Goal: Task Accomplishment & Management: Complete application form

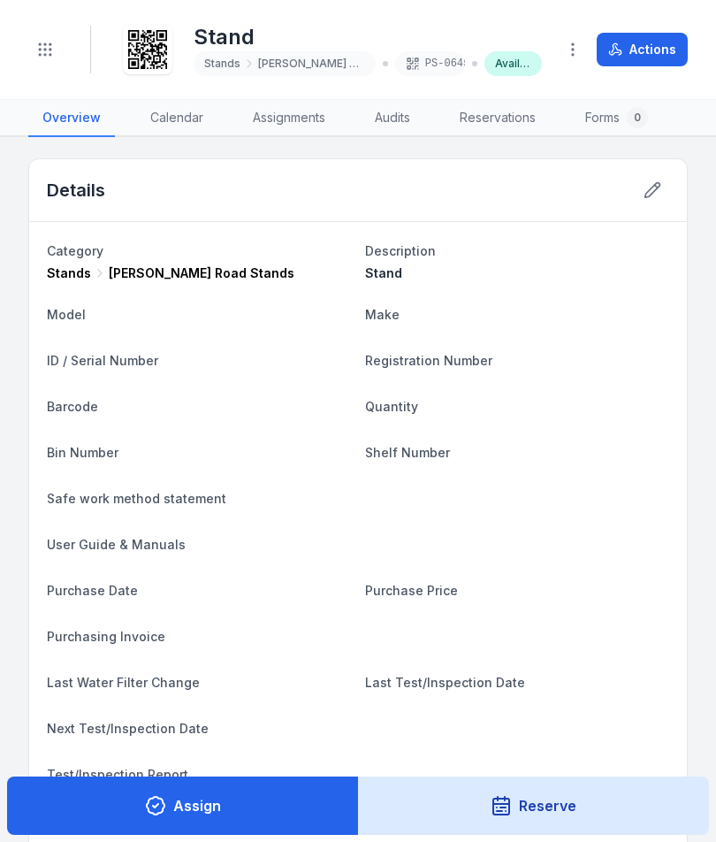
click at [211, 806] on button "Assign" at bounding box center [183, 805] width 352 height 58
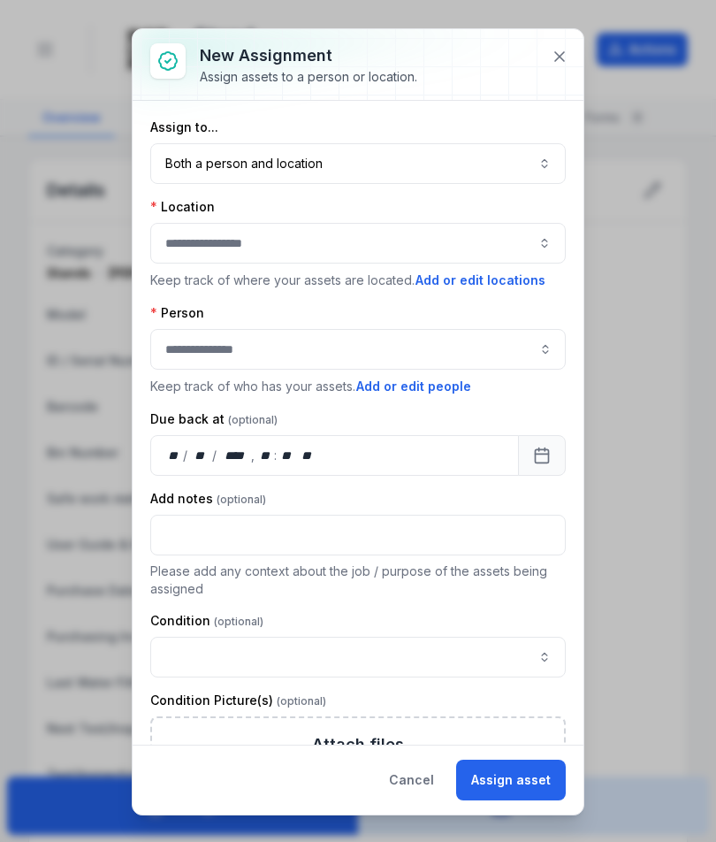
click at [555, 41] on button at bounding box center [560, 57] width 34 height 34
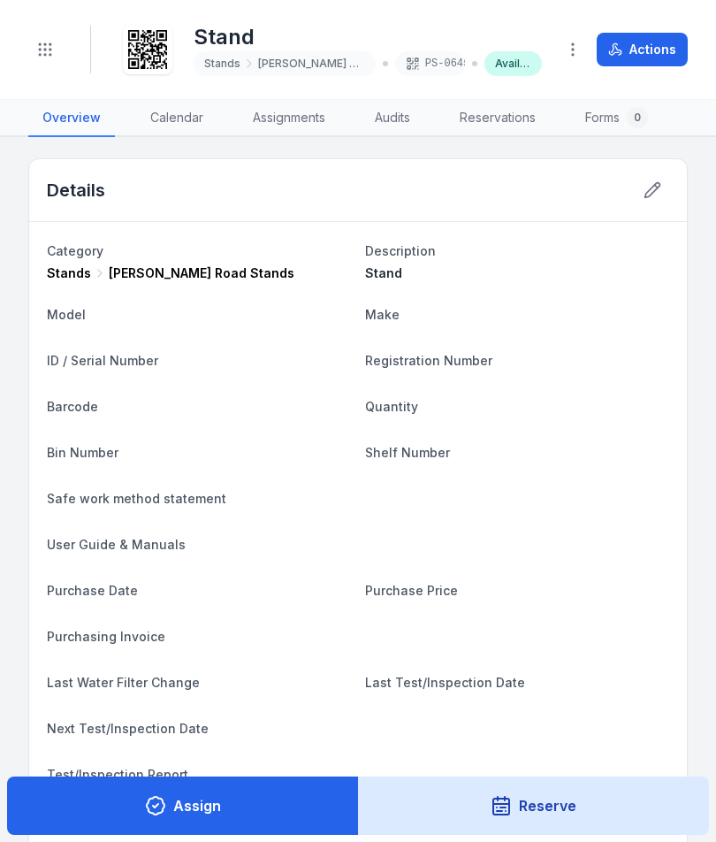
click at [38, 73] on header "Toggle Navigation Stand Stands [PERSON_NAME] Road Stands PS-0645 Available Acti…" at bounding box center [358, 50] width 716 height 100
click at [47, 85] on header "Toggle Navigation Stand Stands [PERSON_NAME] Road Stands PS-0645 Available Acti…" at bounding box center [358, 50] width 716 height 100
click at [50, 49] on circle "Toggle navigation" at bounding box center [51, 50] width 2 height 2
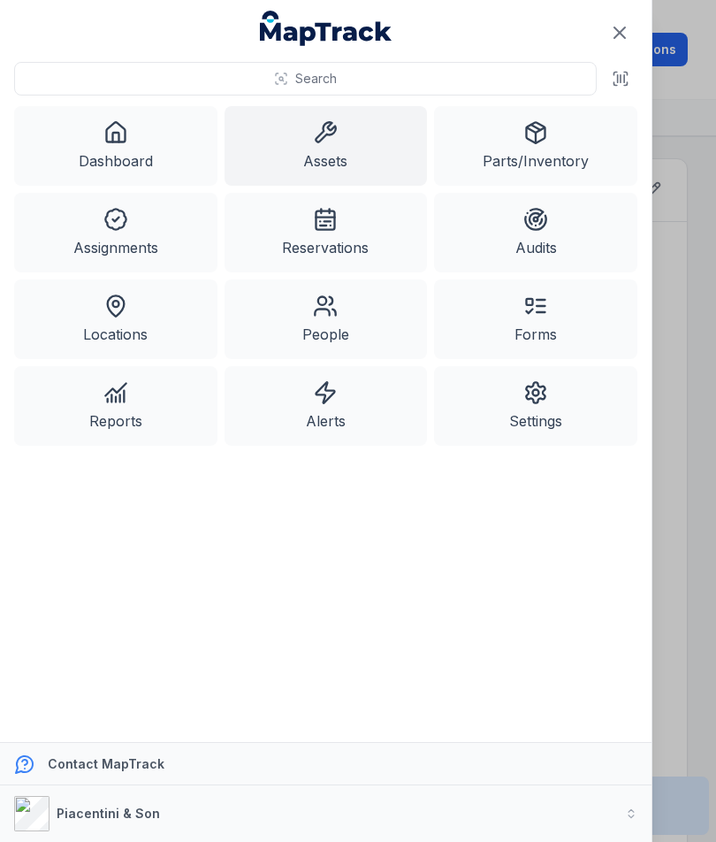
click at [349, 149] on link "Assets" at bounding box center [326, 146] width 203 height 80
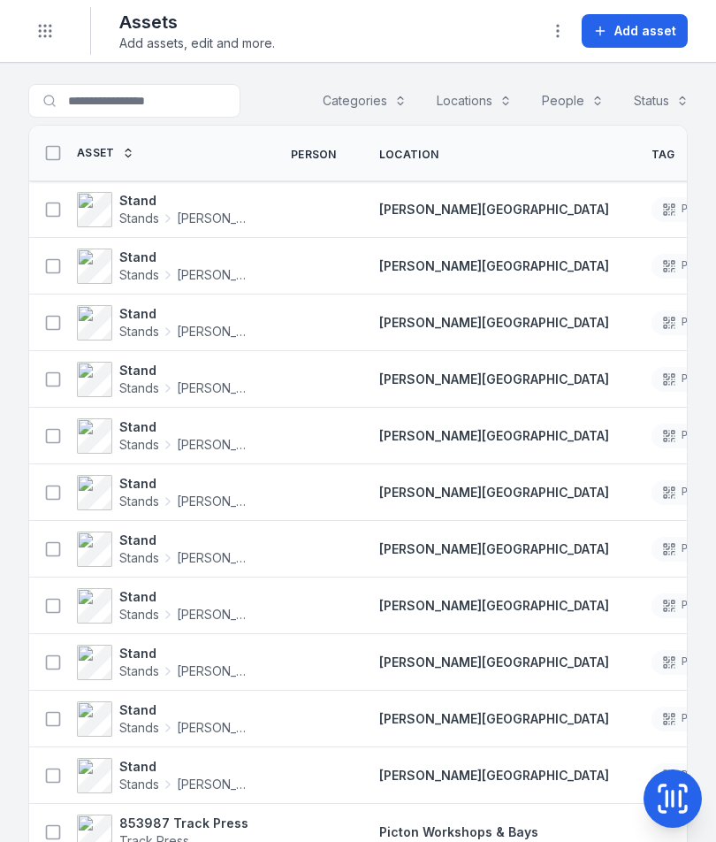
click at [645, 35] on span "Add asset" at bounding box center [646, 31] width 62 height 18
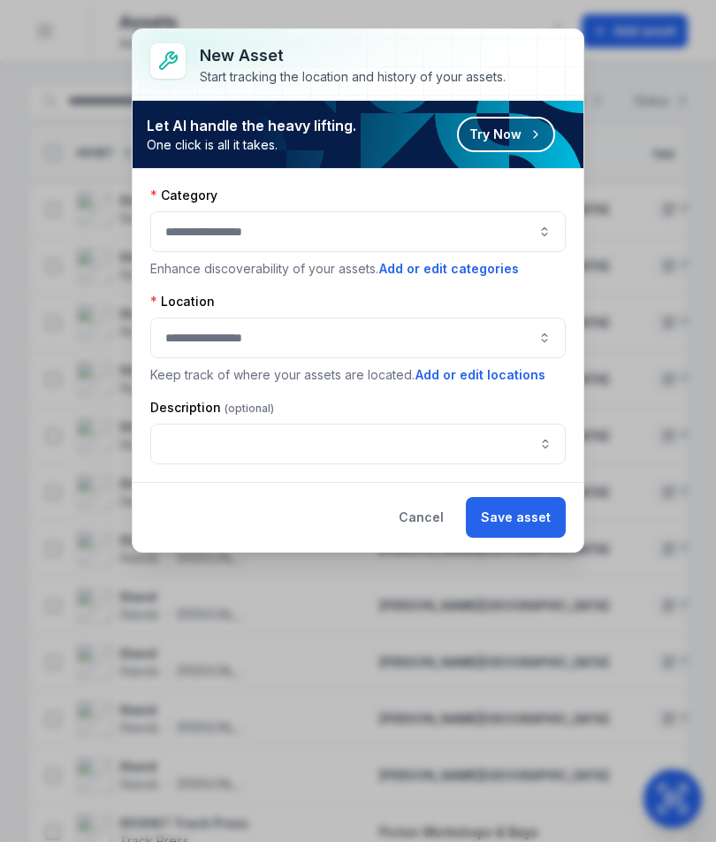
click at [499, 217] on button "button" at bounding box center [358, 231] width 416 height 41
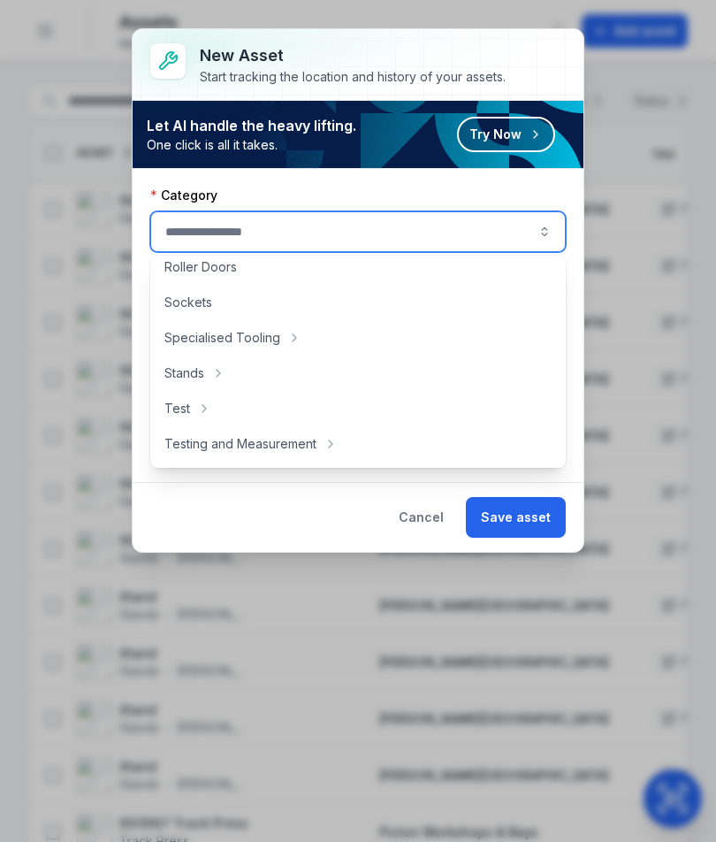
scroll to position [827, 0]
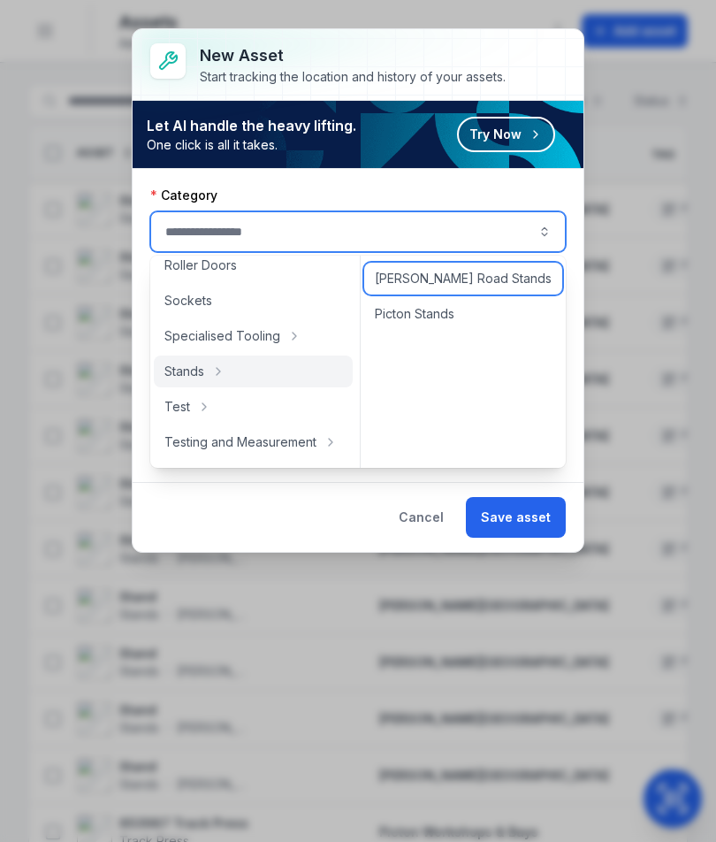
click at [486, 280] on span "[PERSON_NAME] Road Stands" at bounding box center [463, 279] width 177 height 18
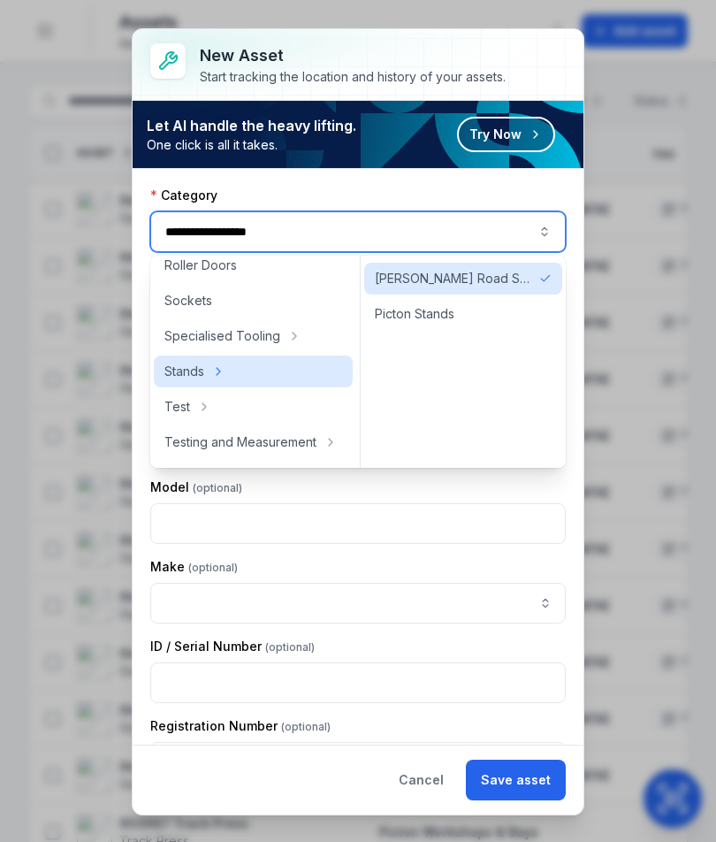
type input "**********"
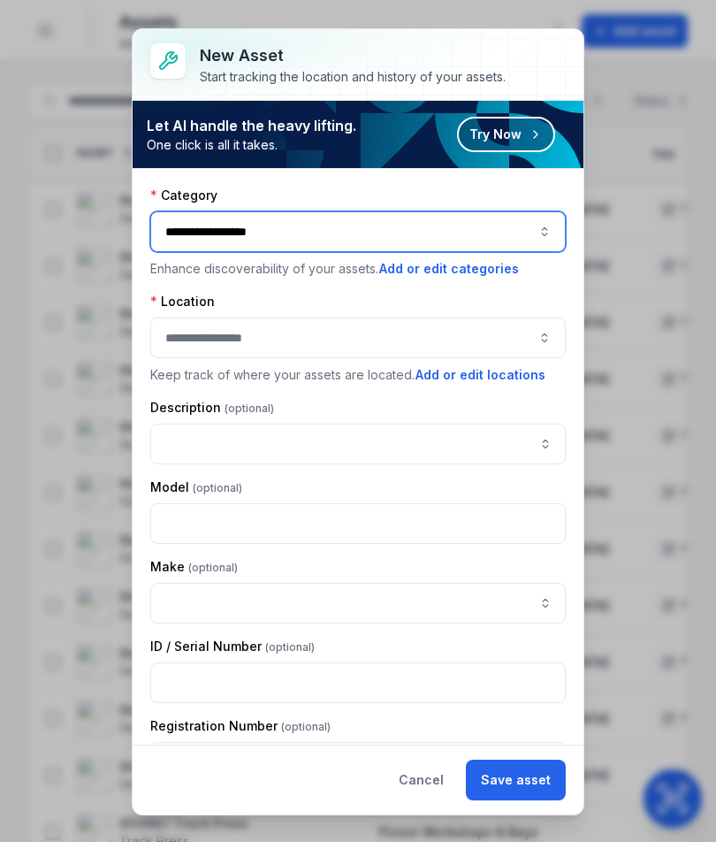
click at [404, 350] on button "button" at bounding box center [358, 337] width 416 height 41
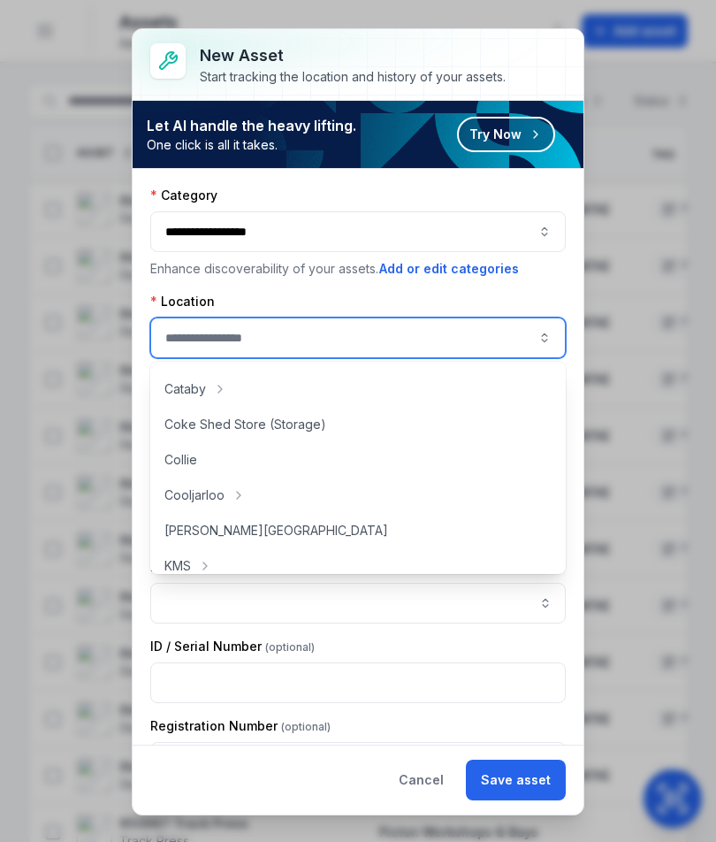
scroll to position [116, 0]
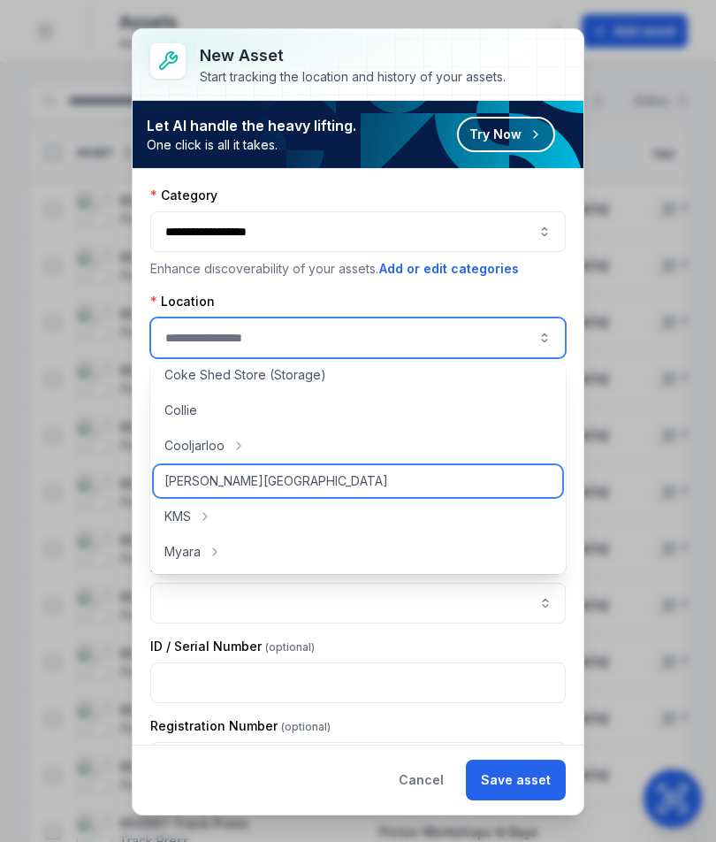
click at [279, 485] on div "[PERSON_NAME][GEOGRAPHIC_DATA]" at bounding box center [358, 481] width 409 height 32
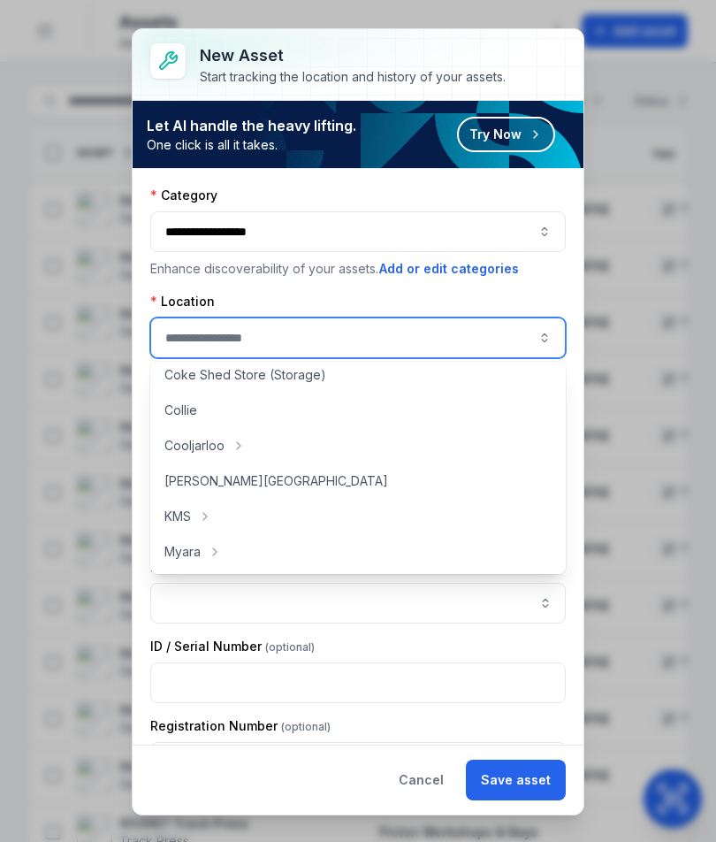
type input "**********"
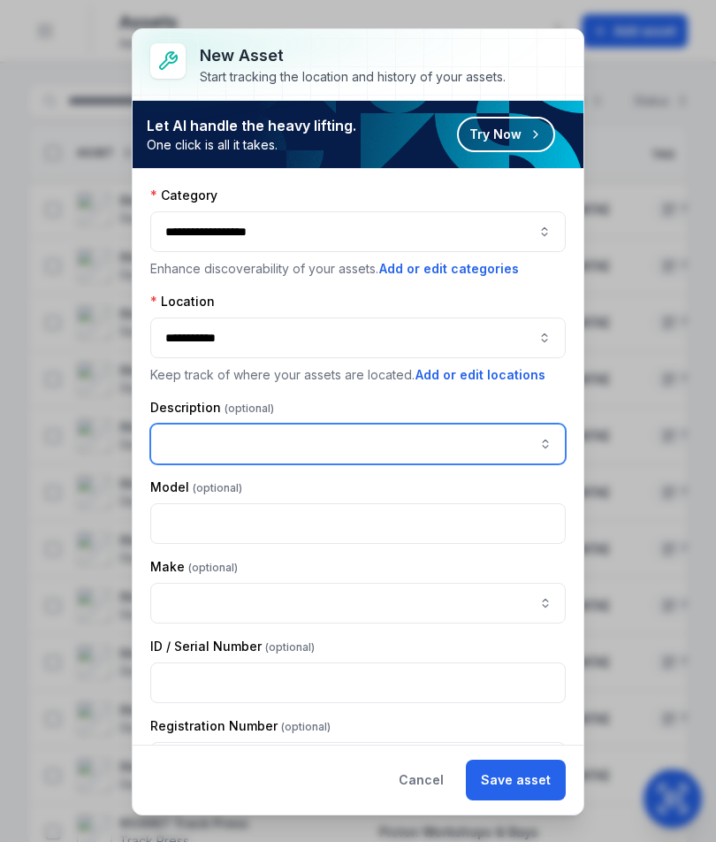
click at [351, 432] on input "asset-add:description-label" at bounding box center [358, 444] width 416 height 41
click at [271, 456] on input "asset-add:description-label" at bounding box center [358, 444] width 416 height 41
paste input "*****"
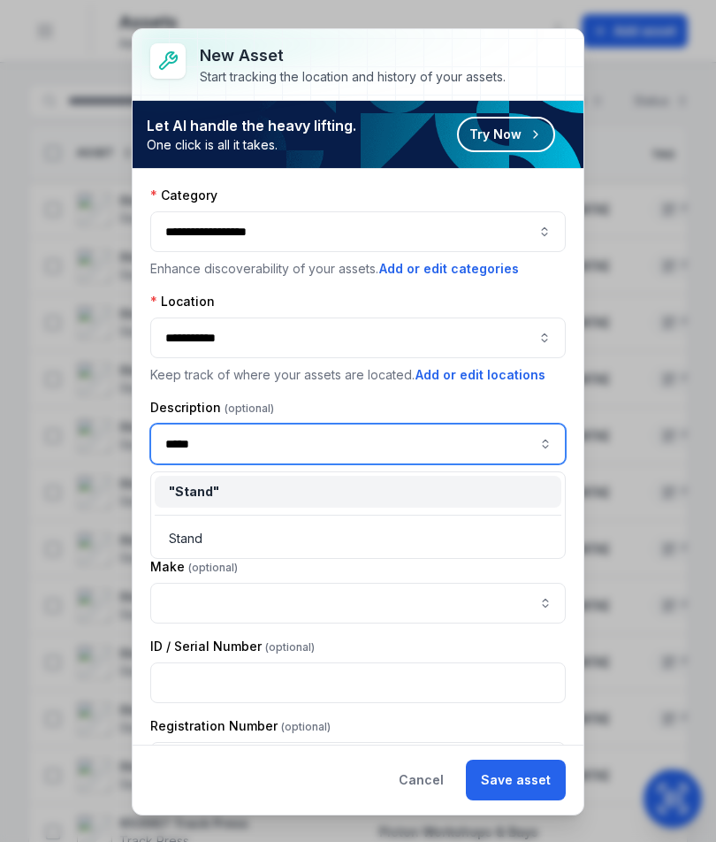
click at [355, 500] on div "" Stand "" at bounding box center [358, 492] width 407 height 32
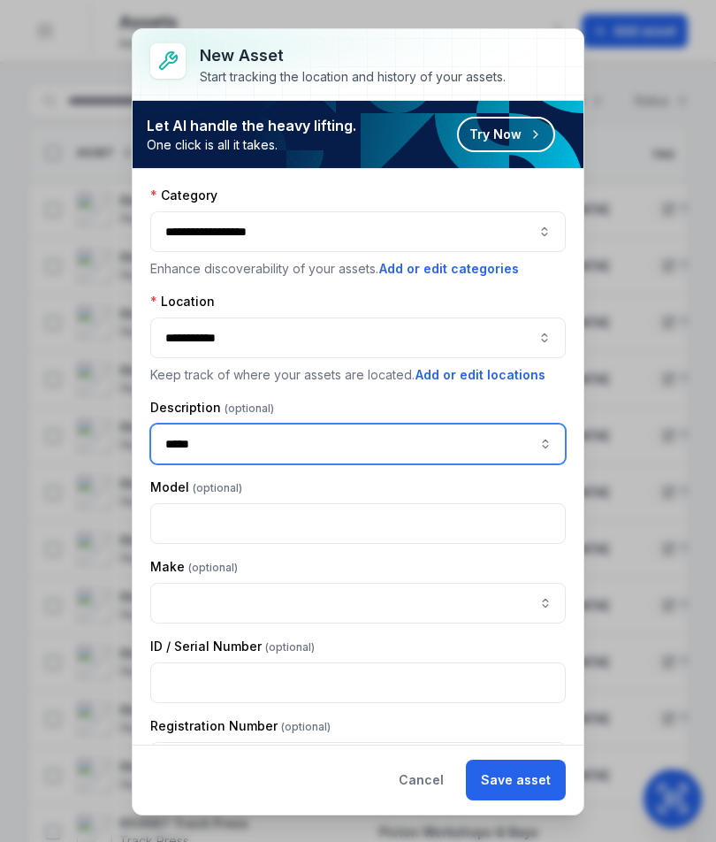
type input "*****"
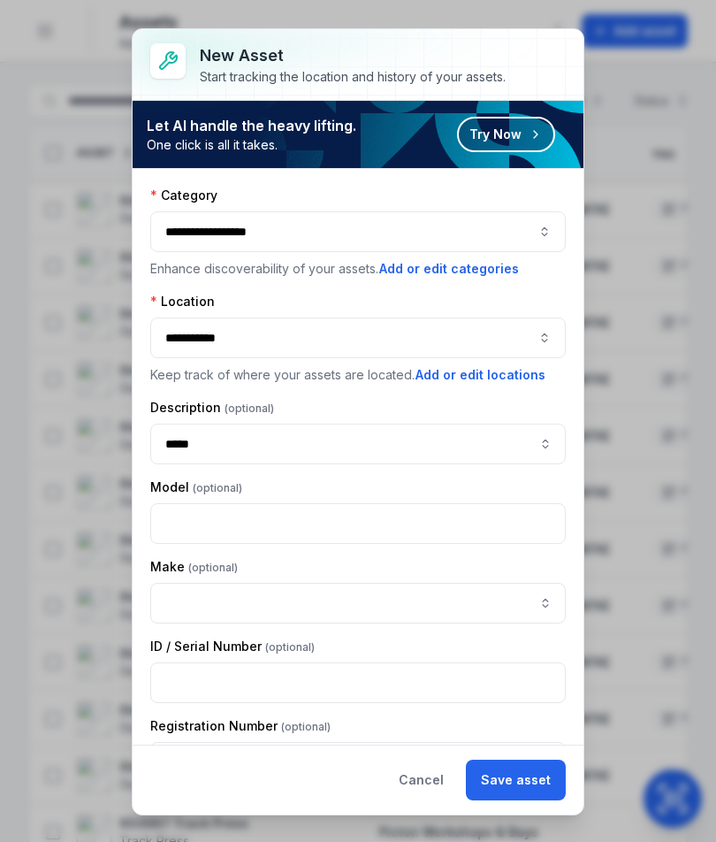
click at [523, 776] on button "Save asset" at bounding box center [516, 780] width 100 height 41
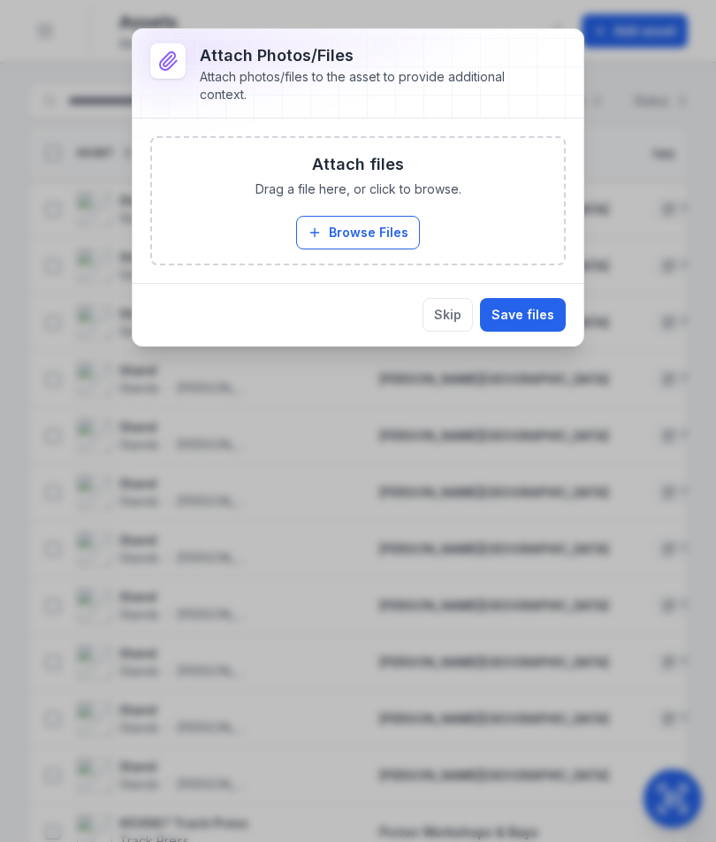
click at [387, 238] on button "Browse Files" at bounding box center [358, 233] width 124 height 34
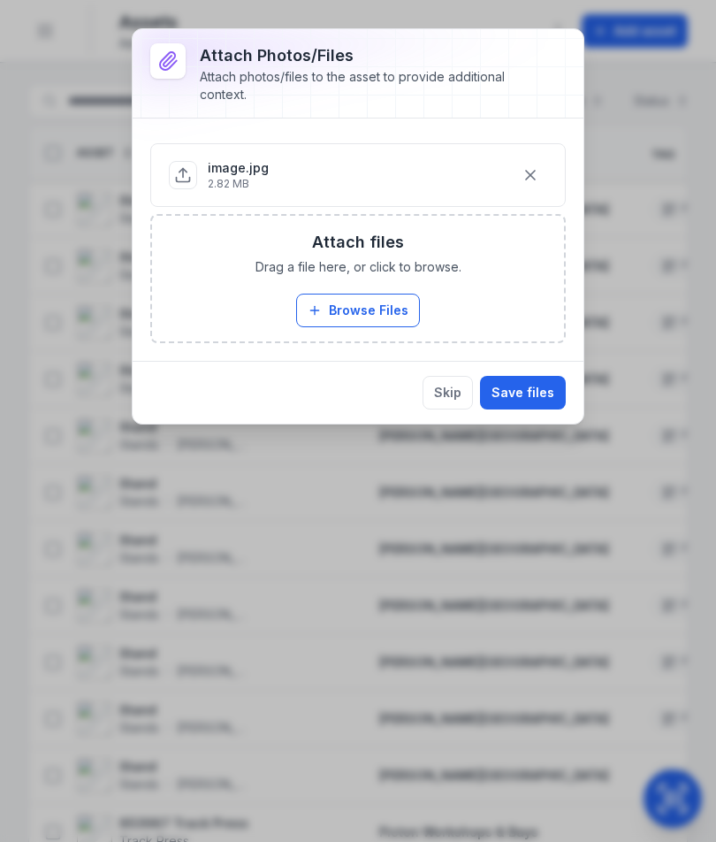
click at [532, 393] on button "Save files" at bounding box center [523, 393] width 86 height 34
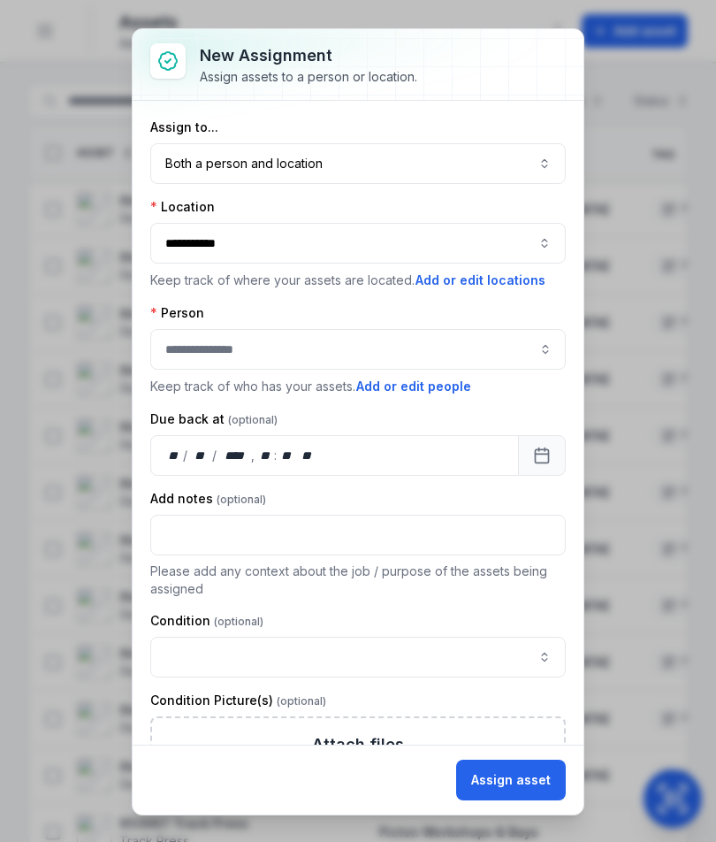
click at [508, 177] on button "Both a person and location ****" at bounding box center [358, 163] width 416 height 41
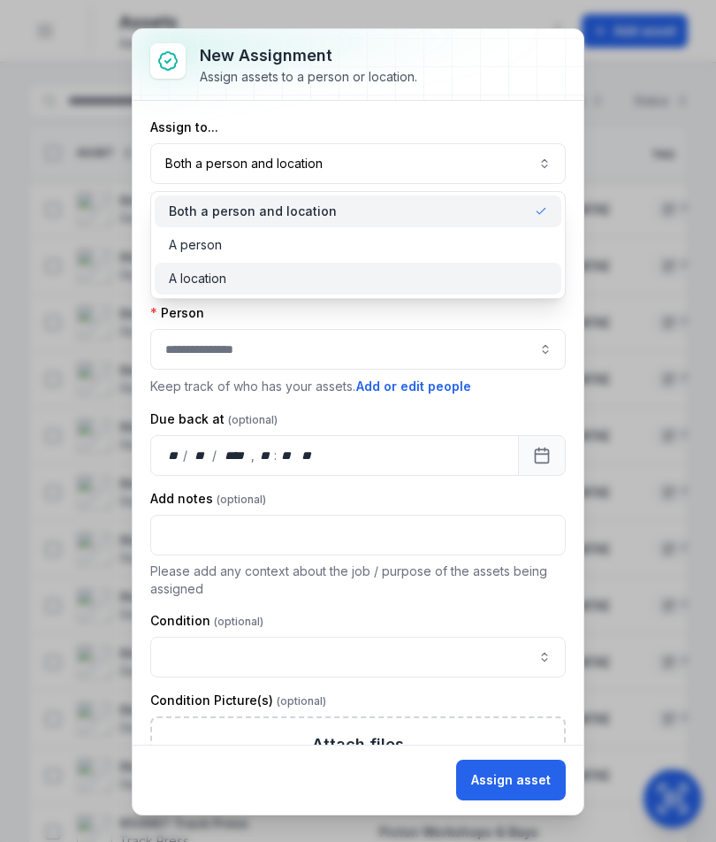
click at [397, 285] on div "A location" at bounding box center [358, 279] width 378 height 18
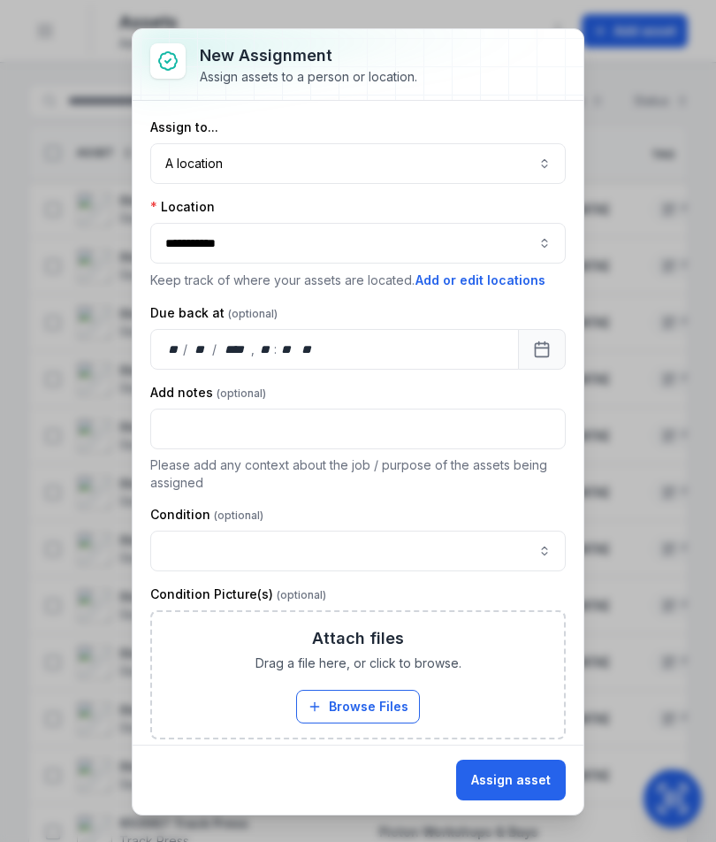
click at [514, 790] on button "Assign asset" at bounding box center [511, 780] width 110 height 41
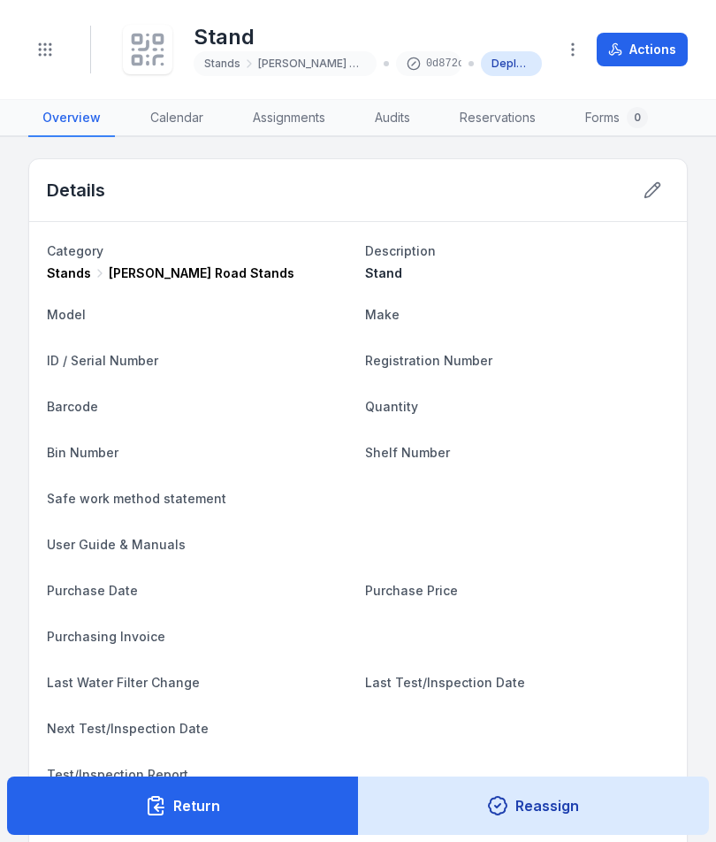
click at [158, 46] on icon at bounding box center [147, 49] width 39 height 39
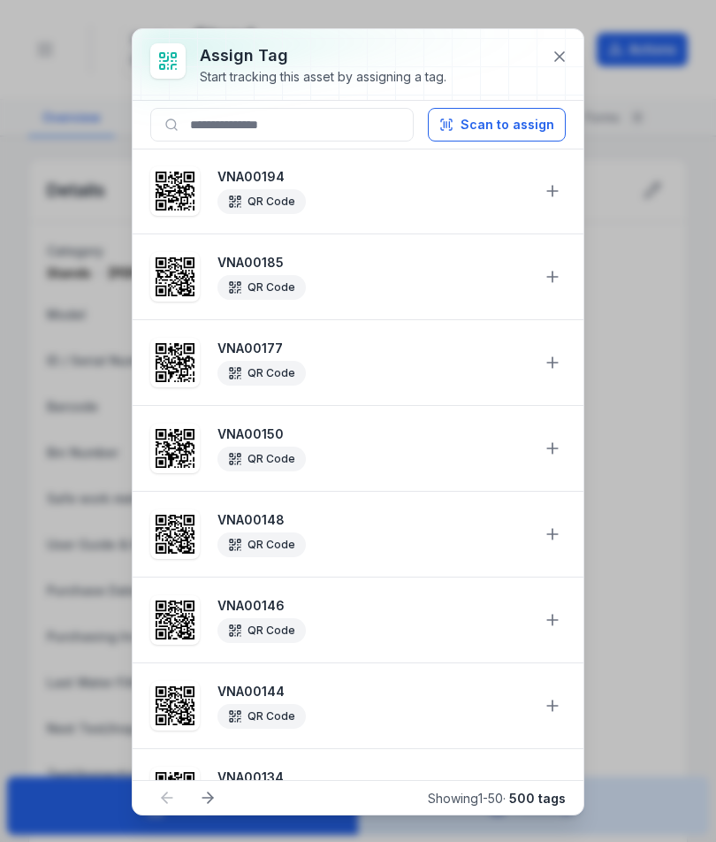
click at [507, 131] on button "Scan to assign" at bounding box center [497, 125] width 138 height 34
